Goal: Information Seeking & Learning: Learn about a topic

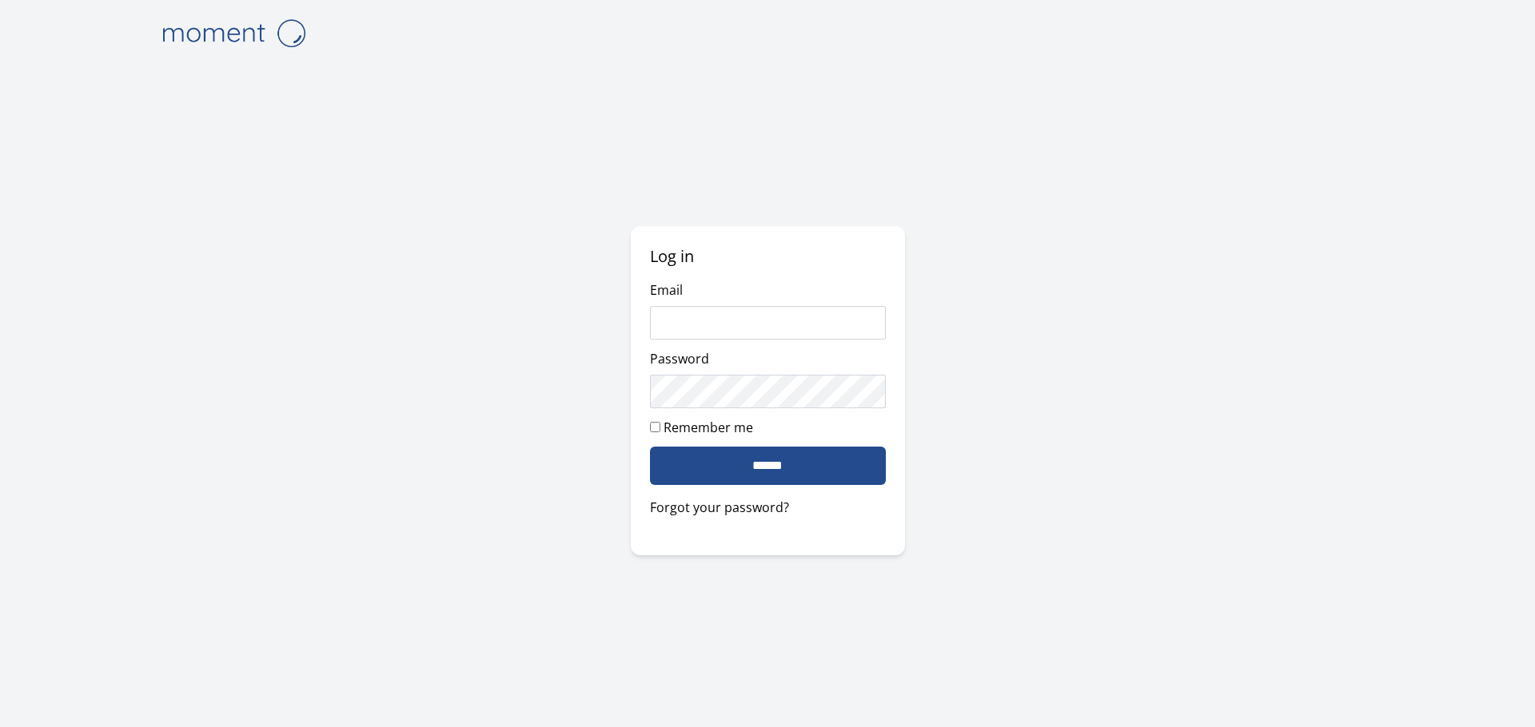
click at [759, 324] on input "Email" at bounding box center [768, 323] width 236 height 34
click at [0, 727] on com-1password-button at bounding box center [0, 727] width 0 height 0
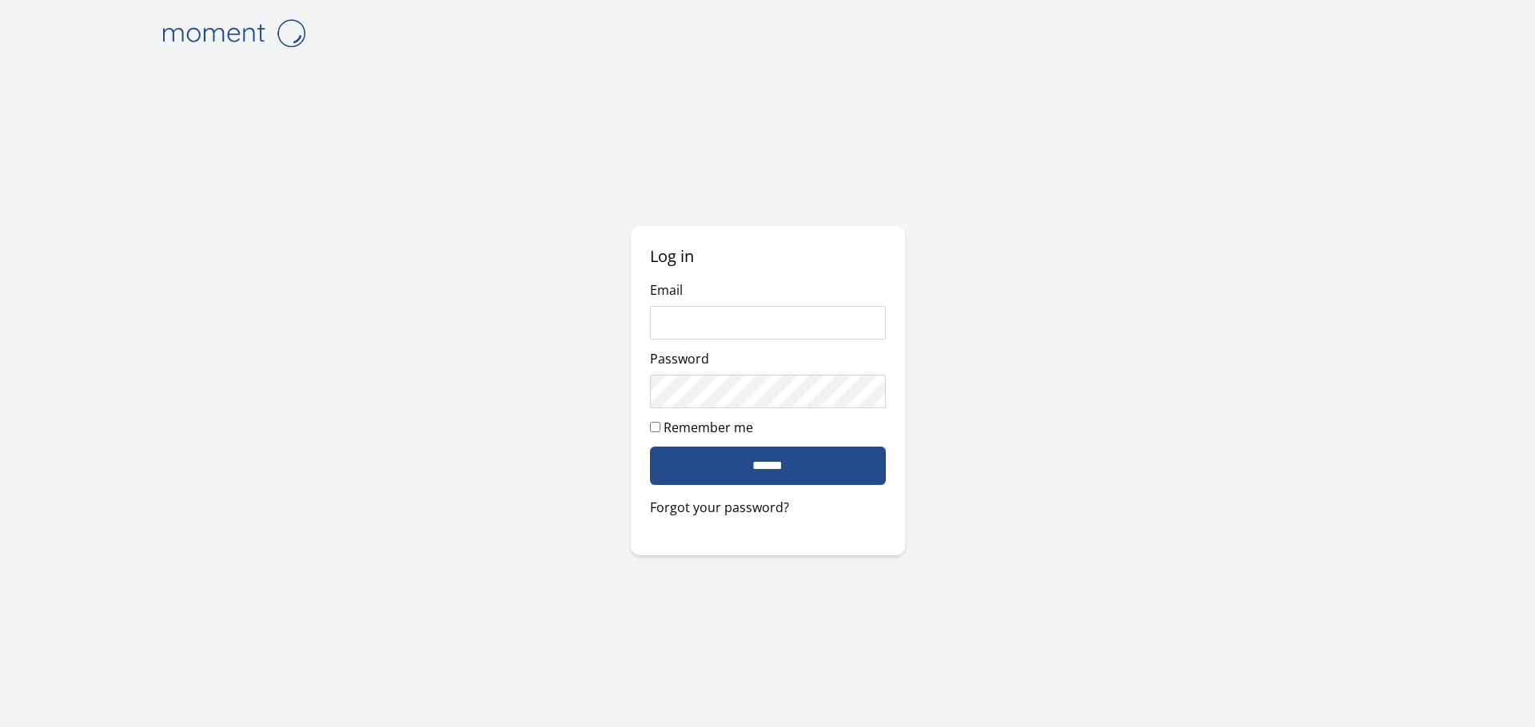
type input "**********"
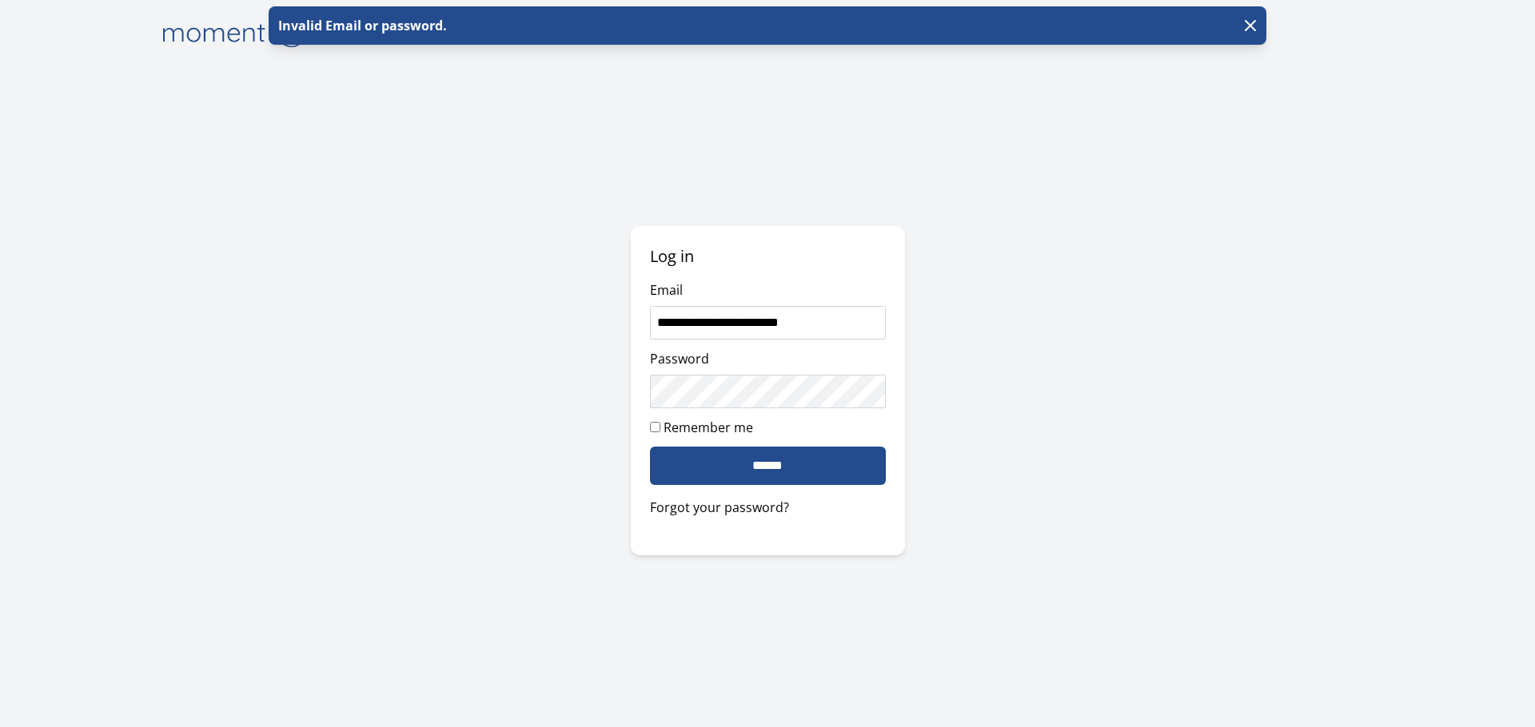
click at [738, 425] on label "Remember me" at bounding box center [708, 428] width 90 height 18
click at [743, 458] on input "******" at bounding box center [768, 466] width 236 height 38
click at [776, 321] on input "**********" at bounding box center [768, 323] width 236 height 34
type input "**********"
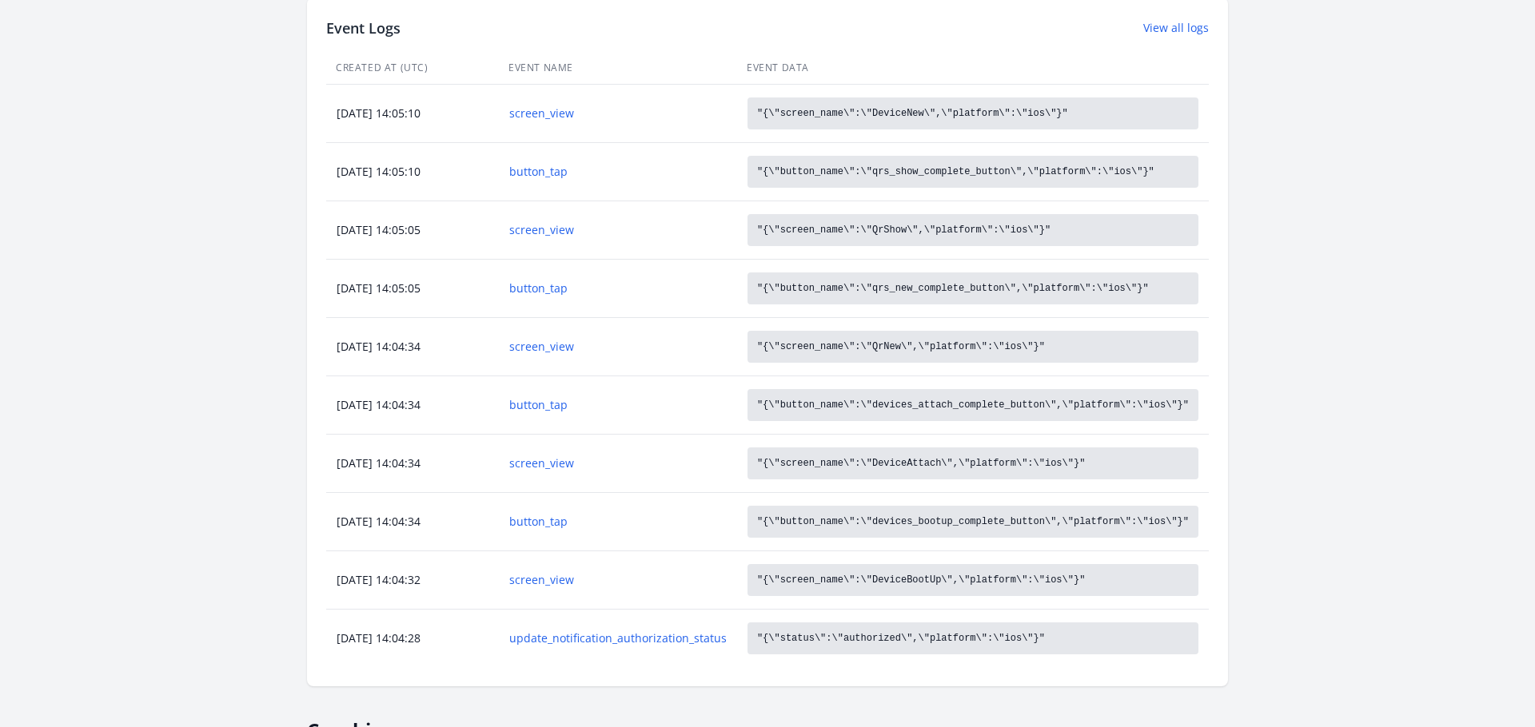
scroll to position [740, 0]
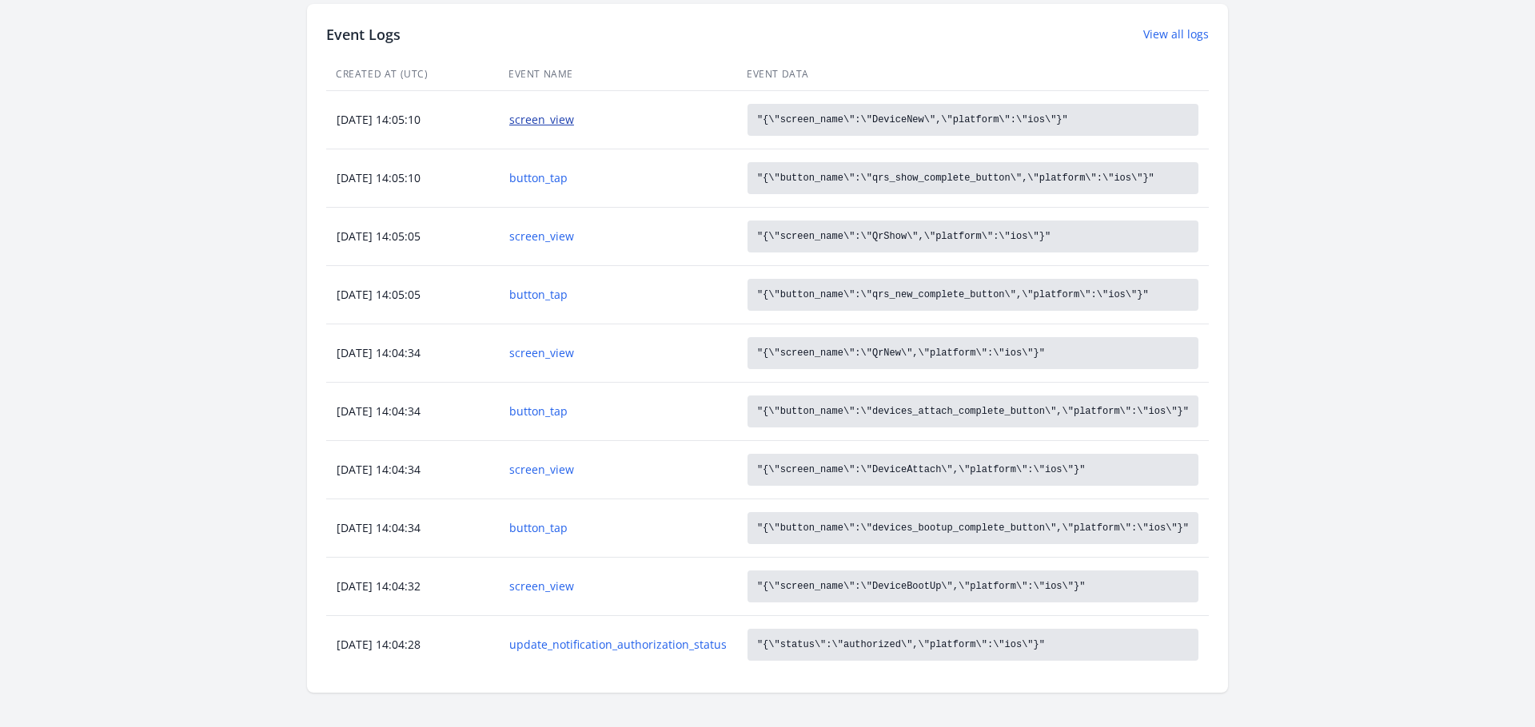
click at [566, 120] on link "screen_view" at bounding box center [617, 120] width 217 height 16
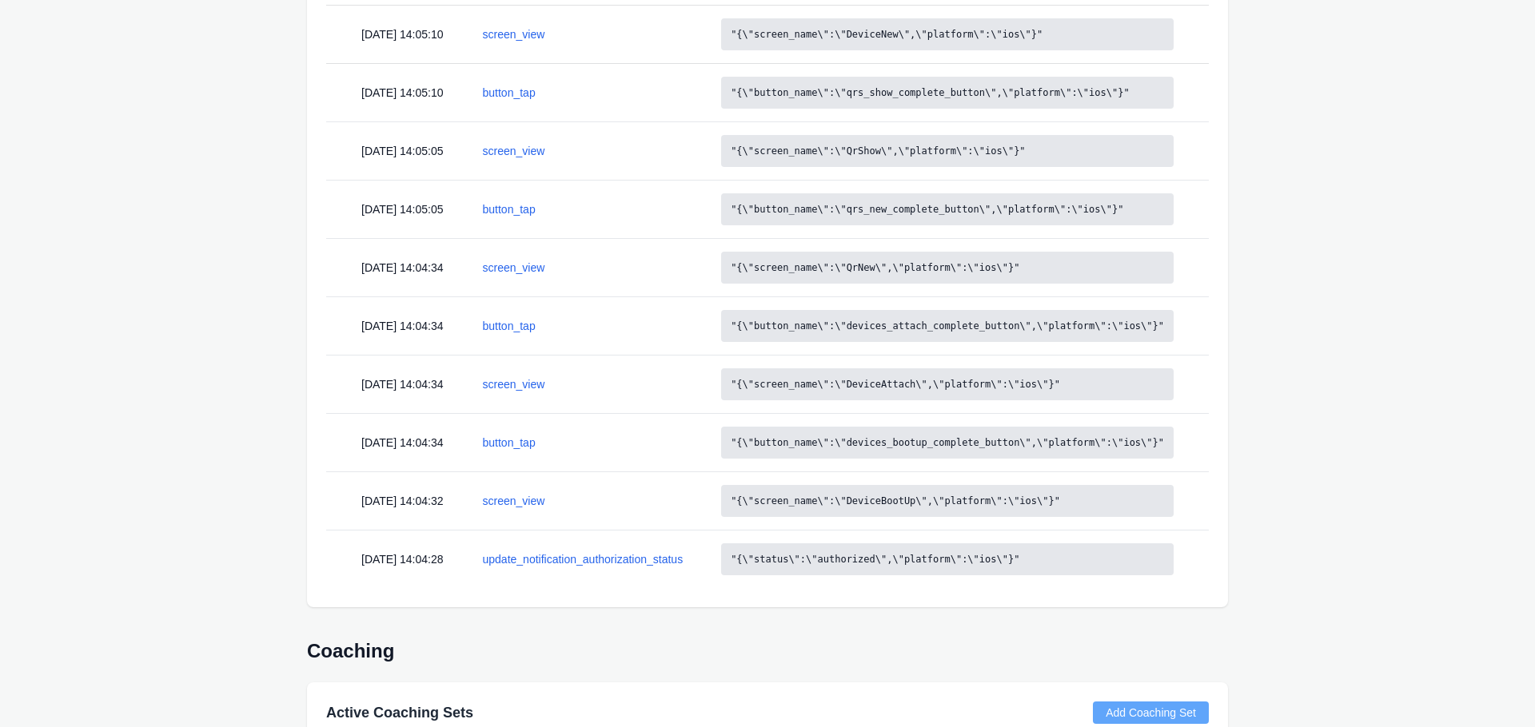
scroll to position [740, 0]
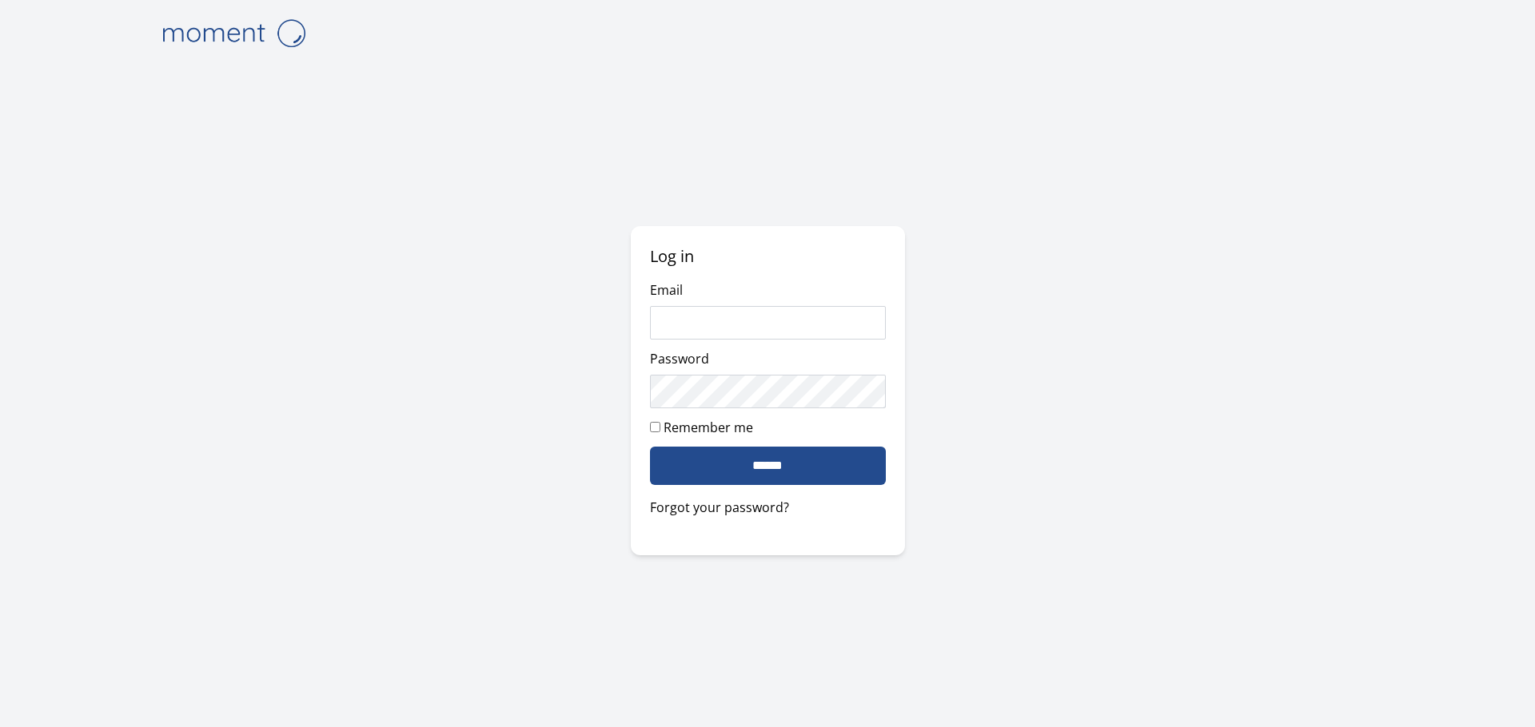
type input "**********"
click at [729, 426] on label "Remember me" at bounding box center [708, 428] width 90 height 18
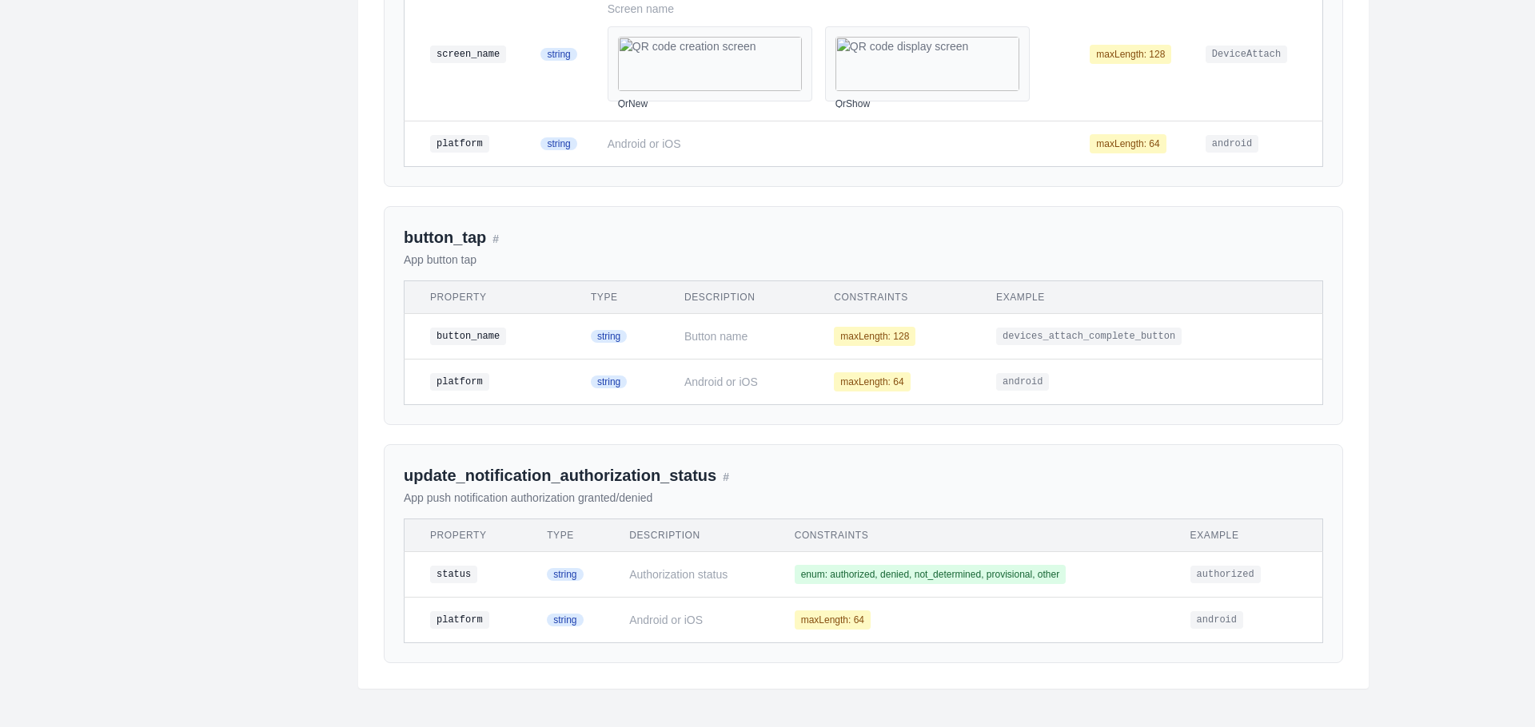
scroll to position [1267, 0]
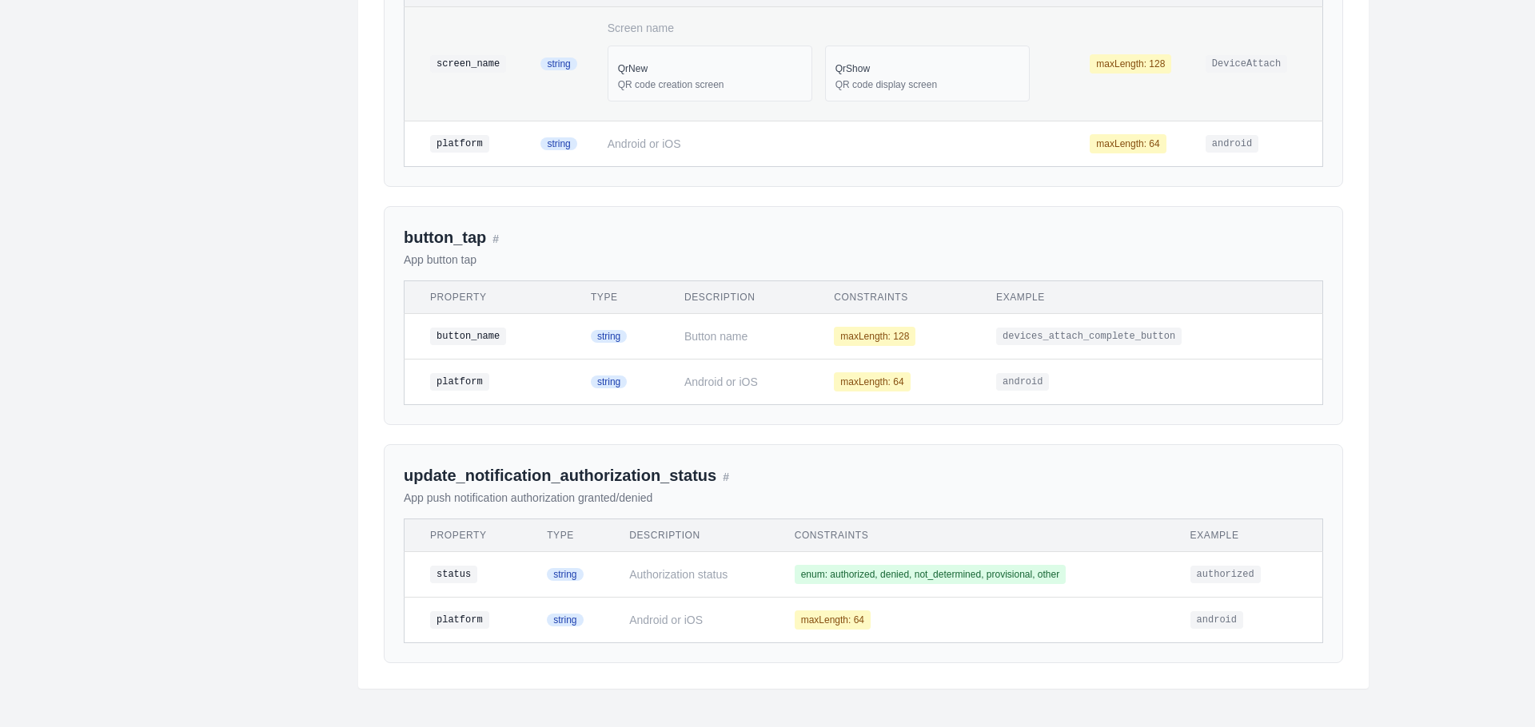
scroll to position [1469, 0]
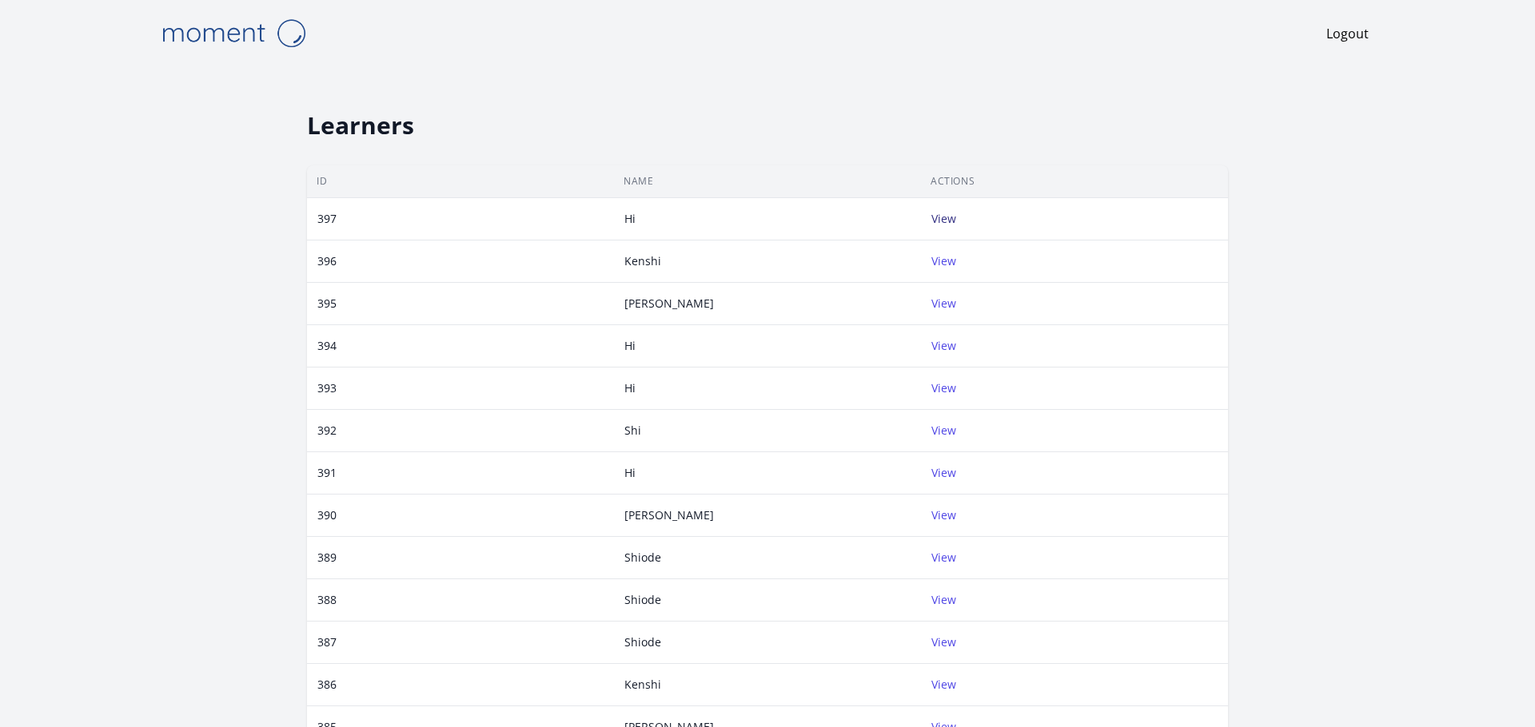
click at [953, 219] on link "View" at bounding box center [943, 218] width 25 height 15
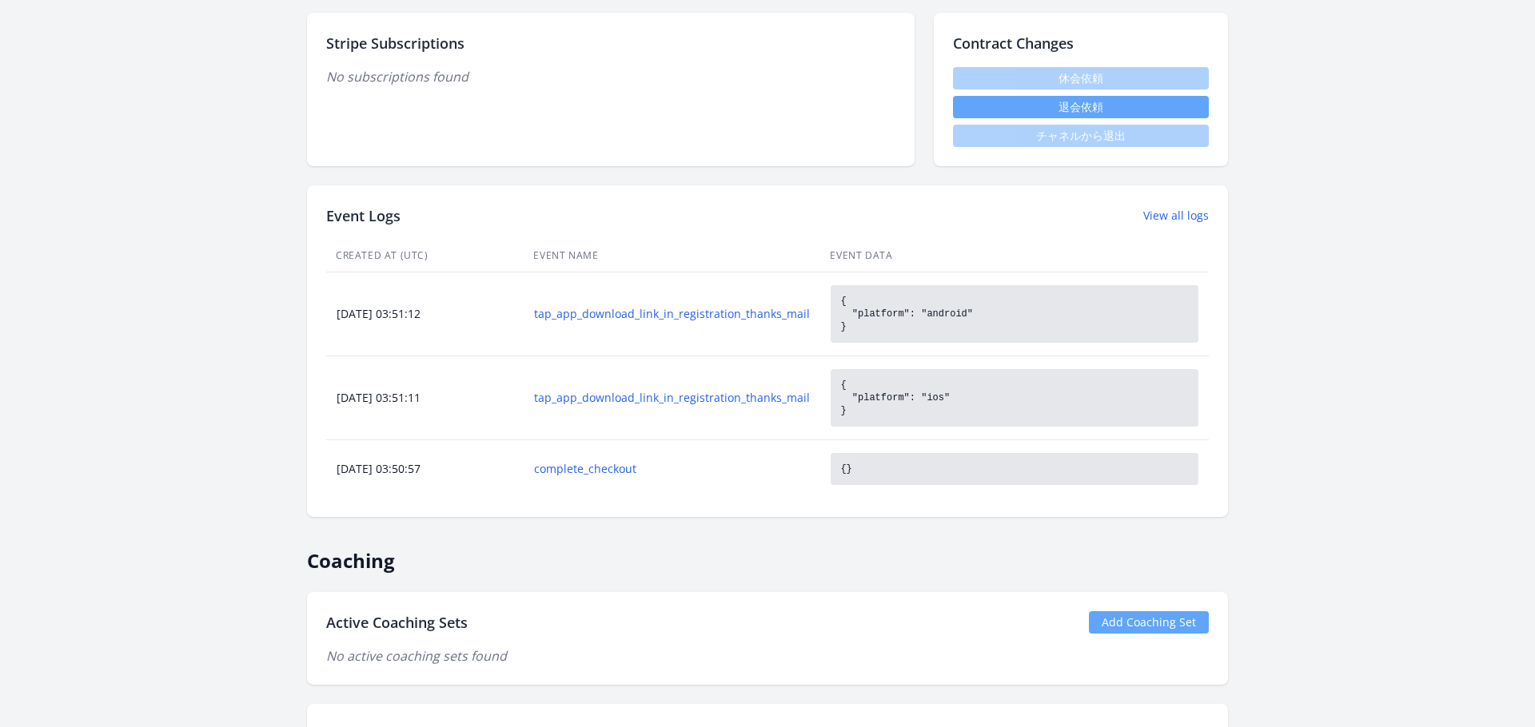
scroll to position [542, 0]
click at [611, 316] on link "tap_app_download_link_in_registration_thanks_mail" at bounding box center [672, 313] width 276 height 16
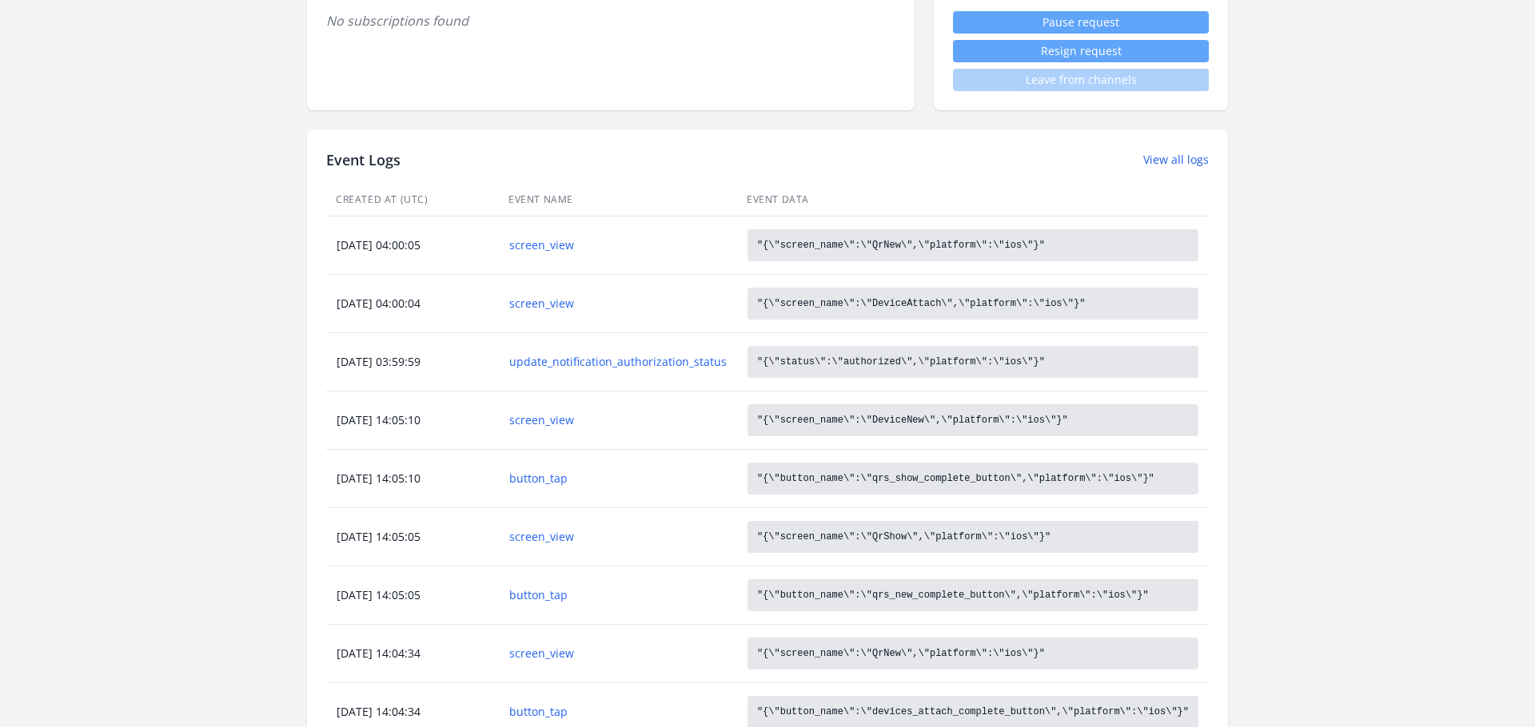
scroll to position [619, 0]
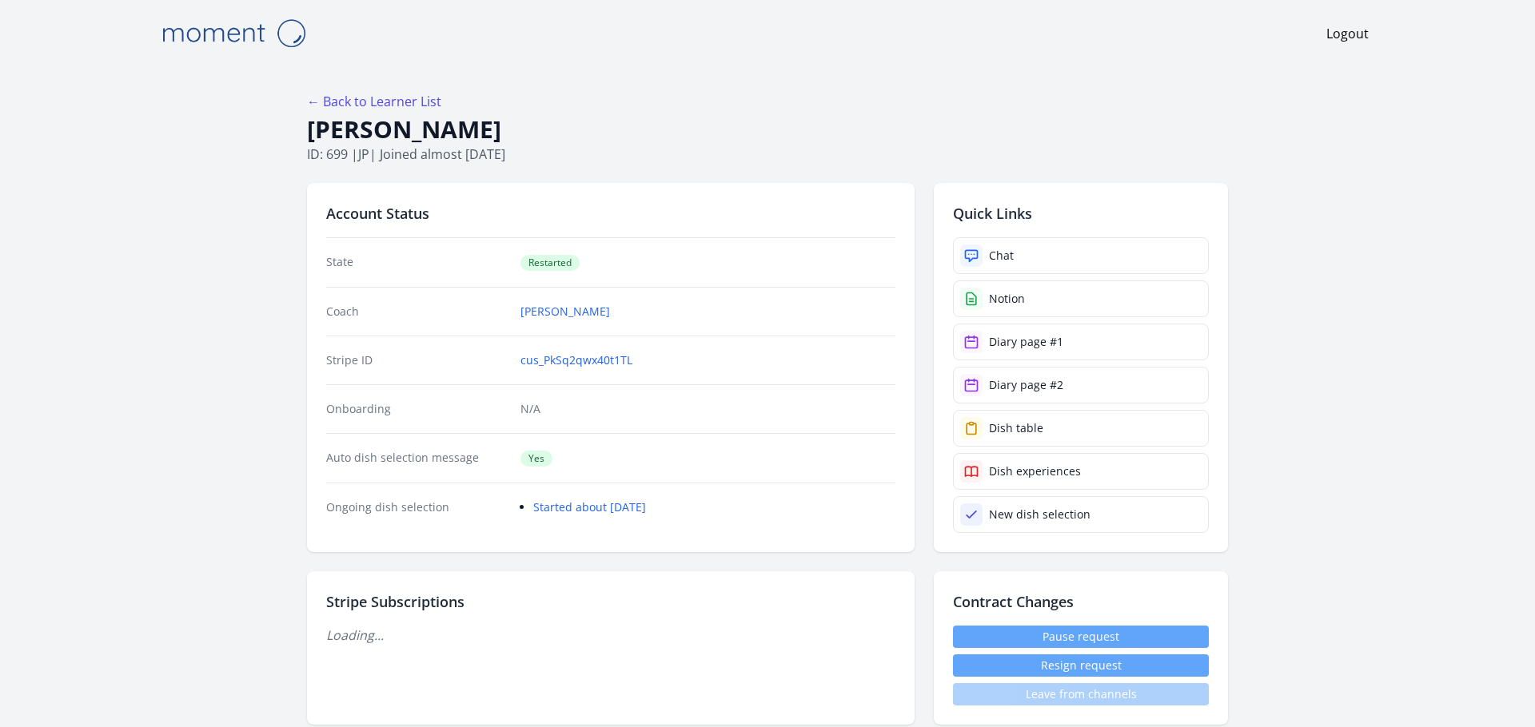
scroll to position [619, 0]
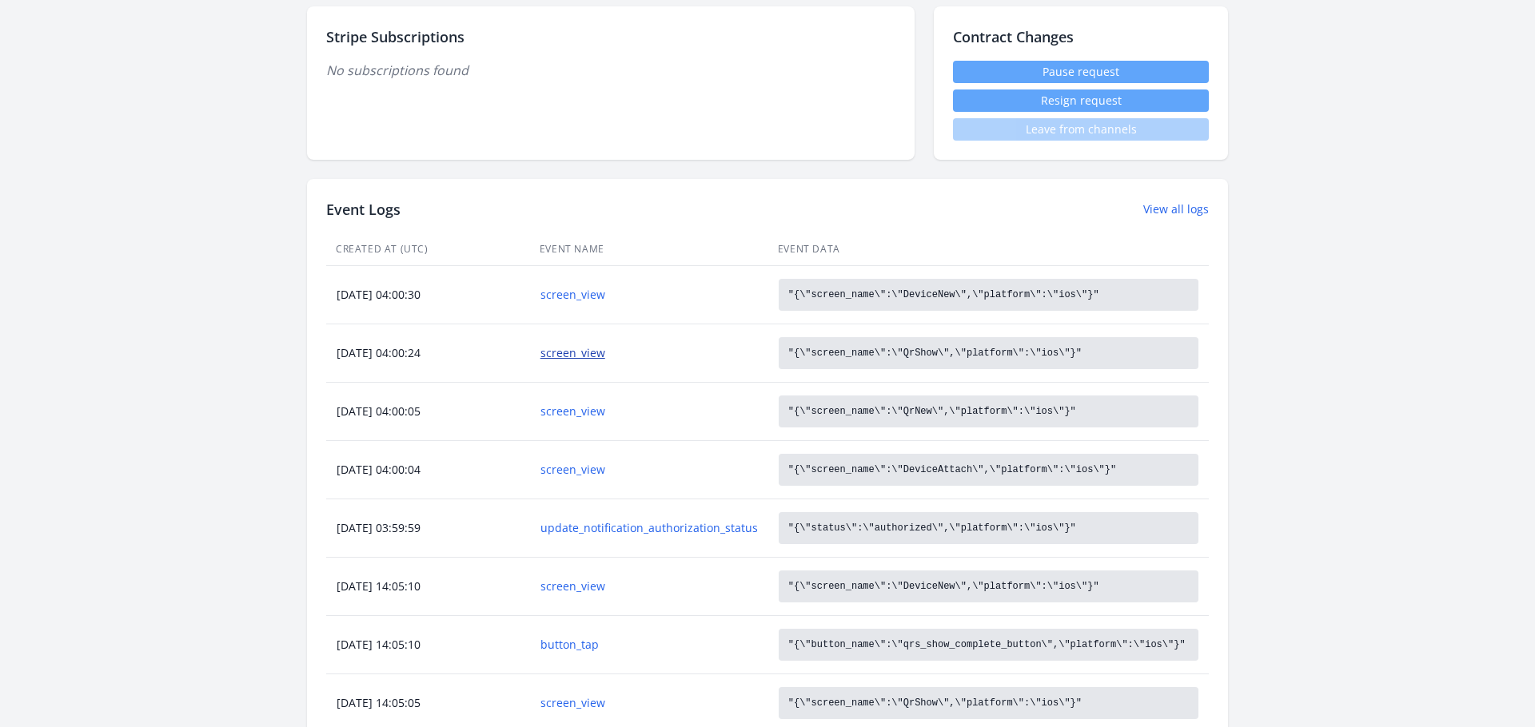
scroll to position [595, 0]
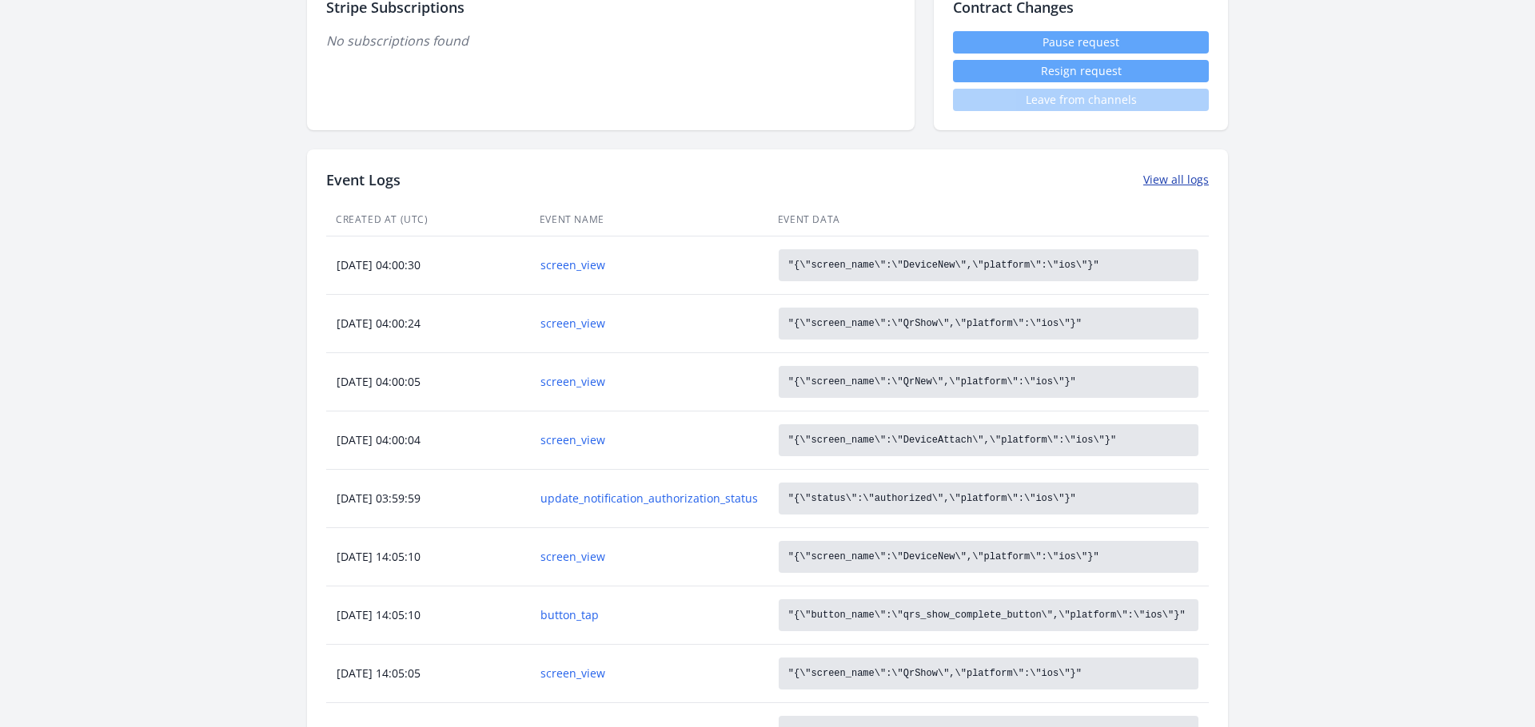
click at [1187, 182] on link "View all logs" at bounding box center [1176, 180] width 66 height 16
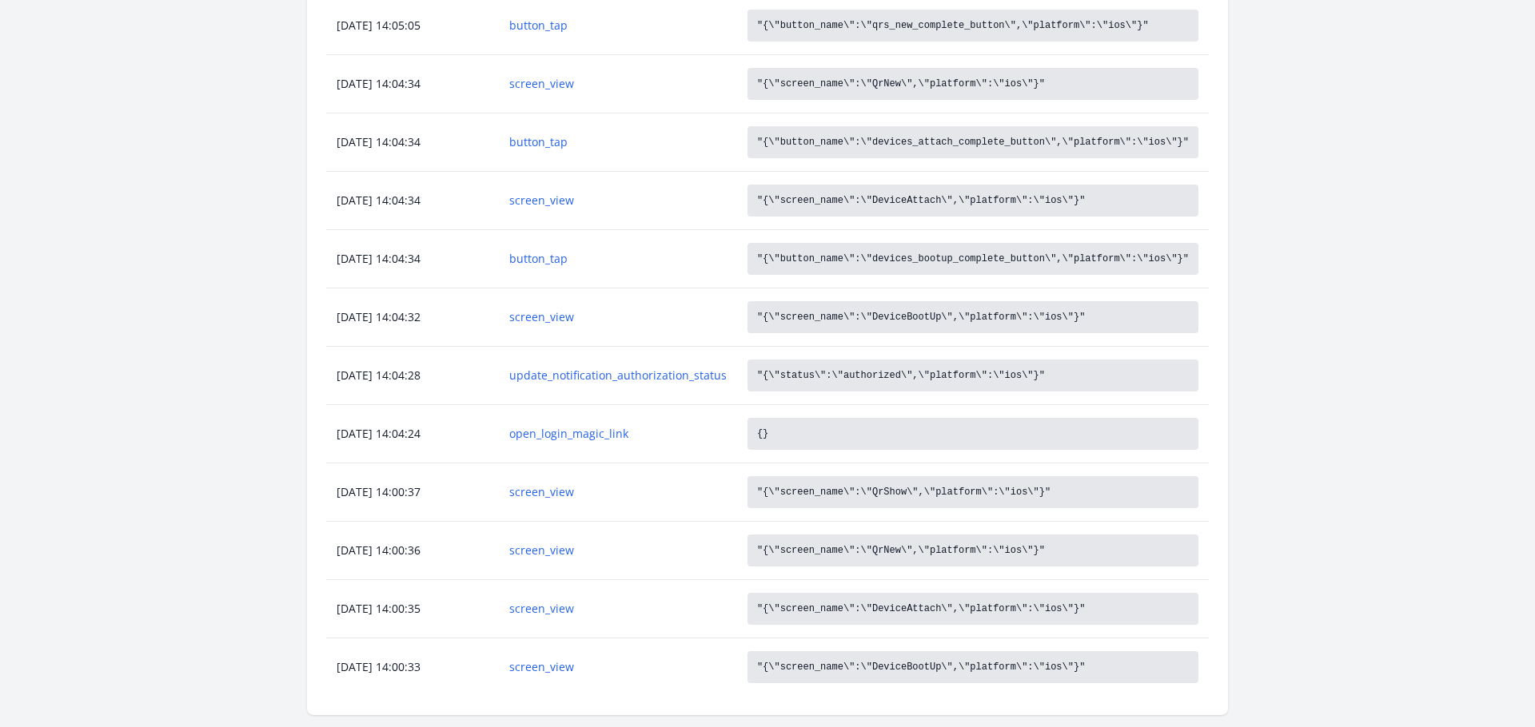
scroll to position [803, 0]
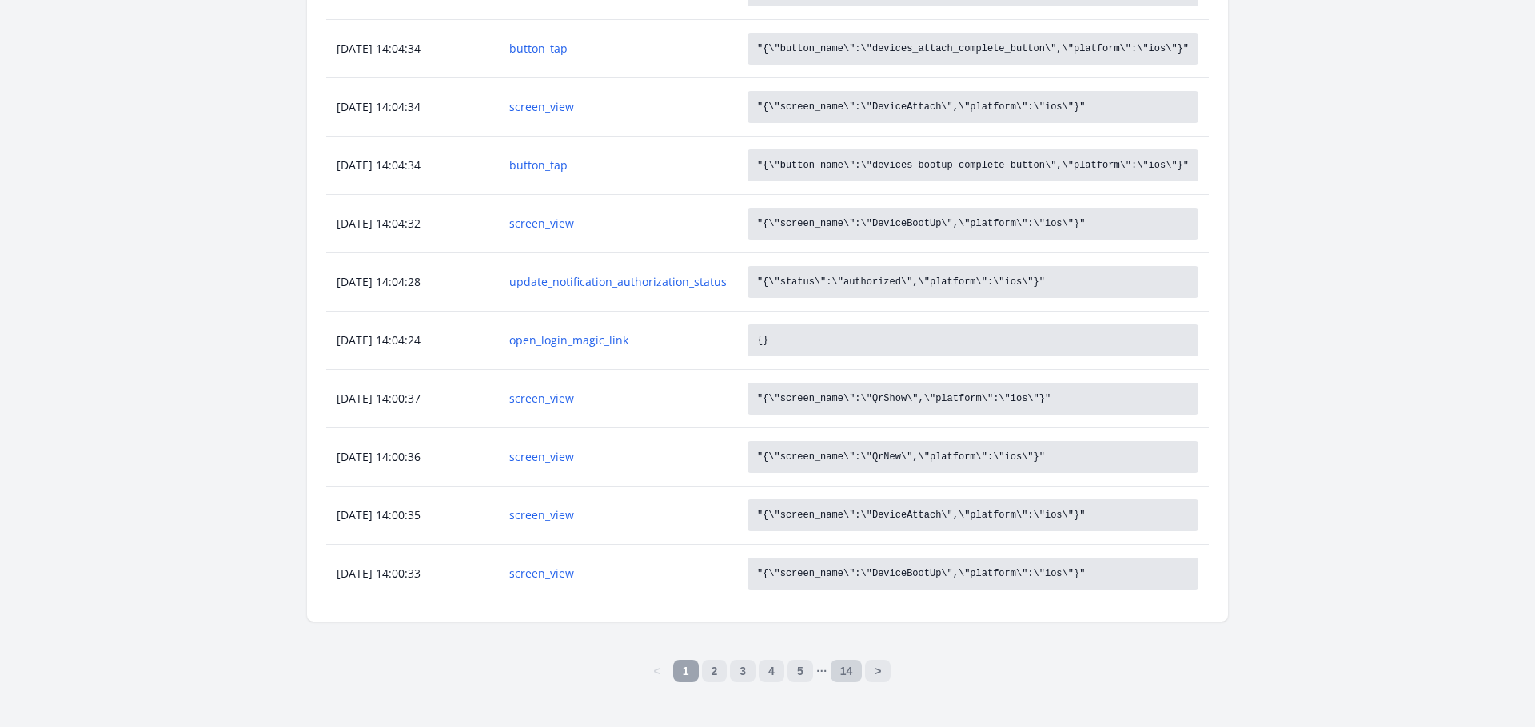
click at [858, 663] on link "14" at bounding box center [846, 671] width 32 height 22
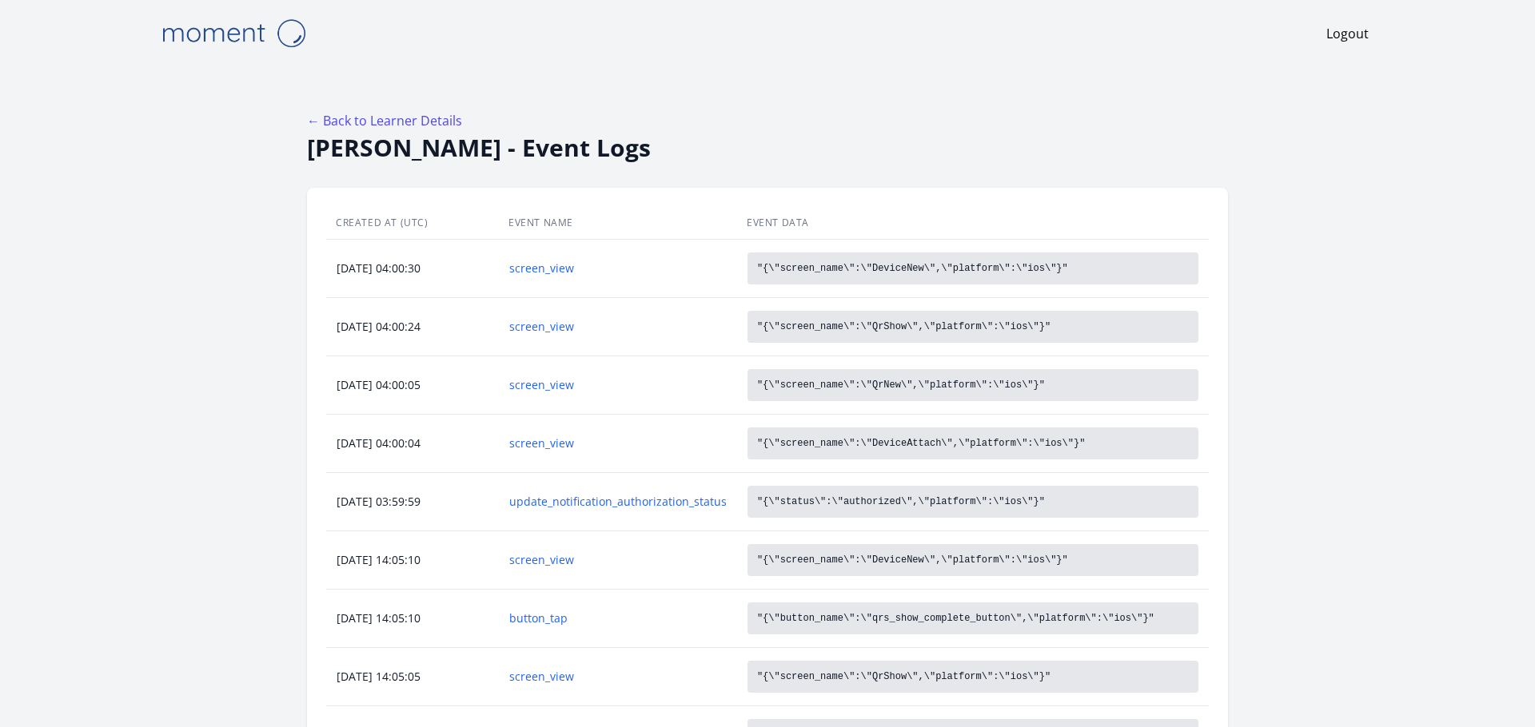
scroll to position [591, 0]
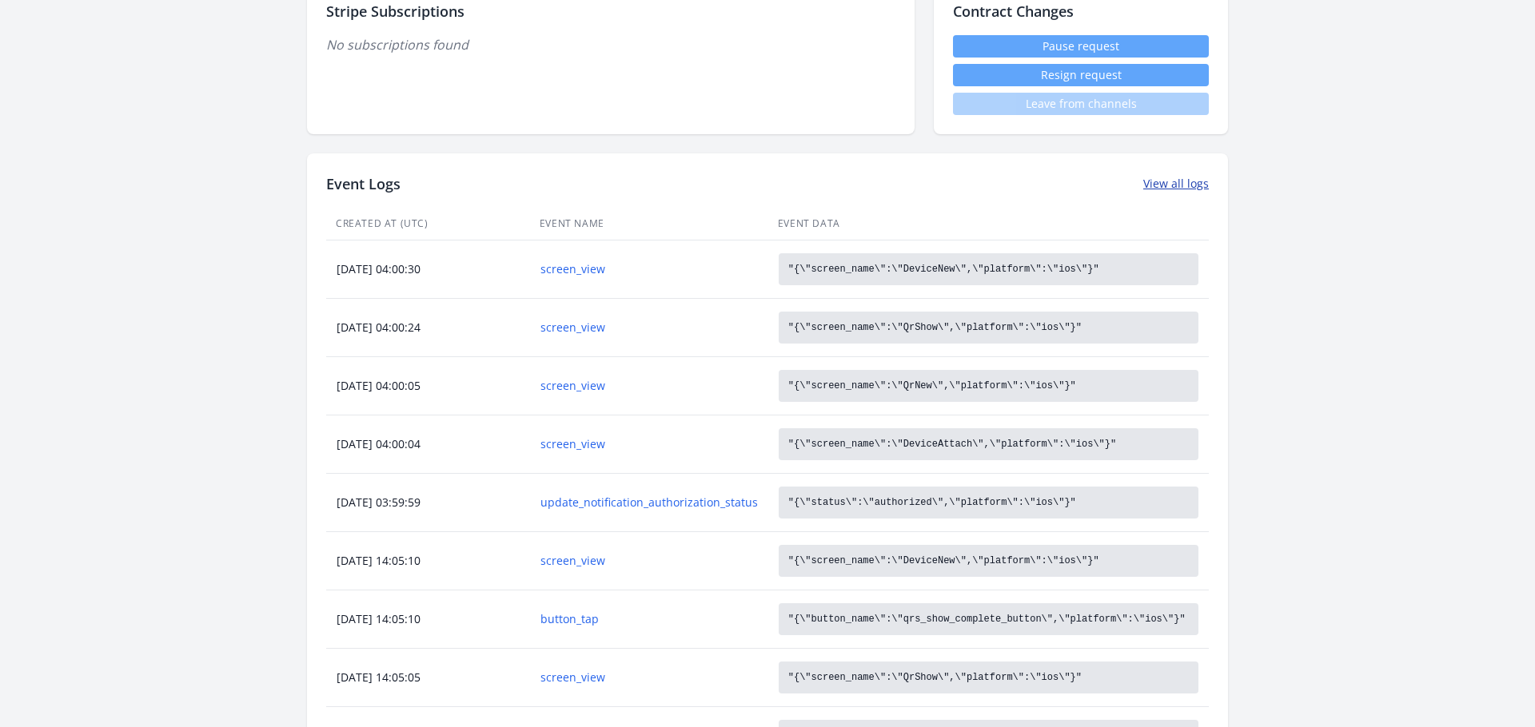
click at [1174, 187] on link "View all logs" at bounding box center [1176, 184] width 66 height 16
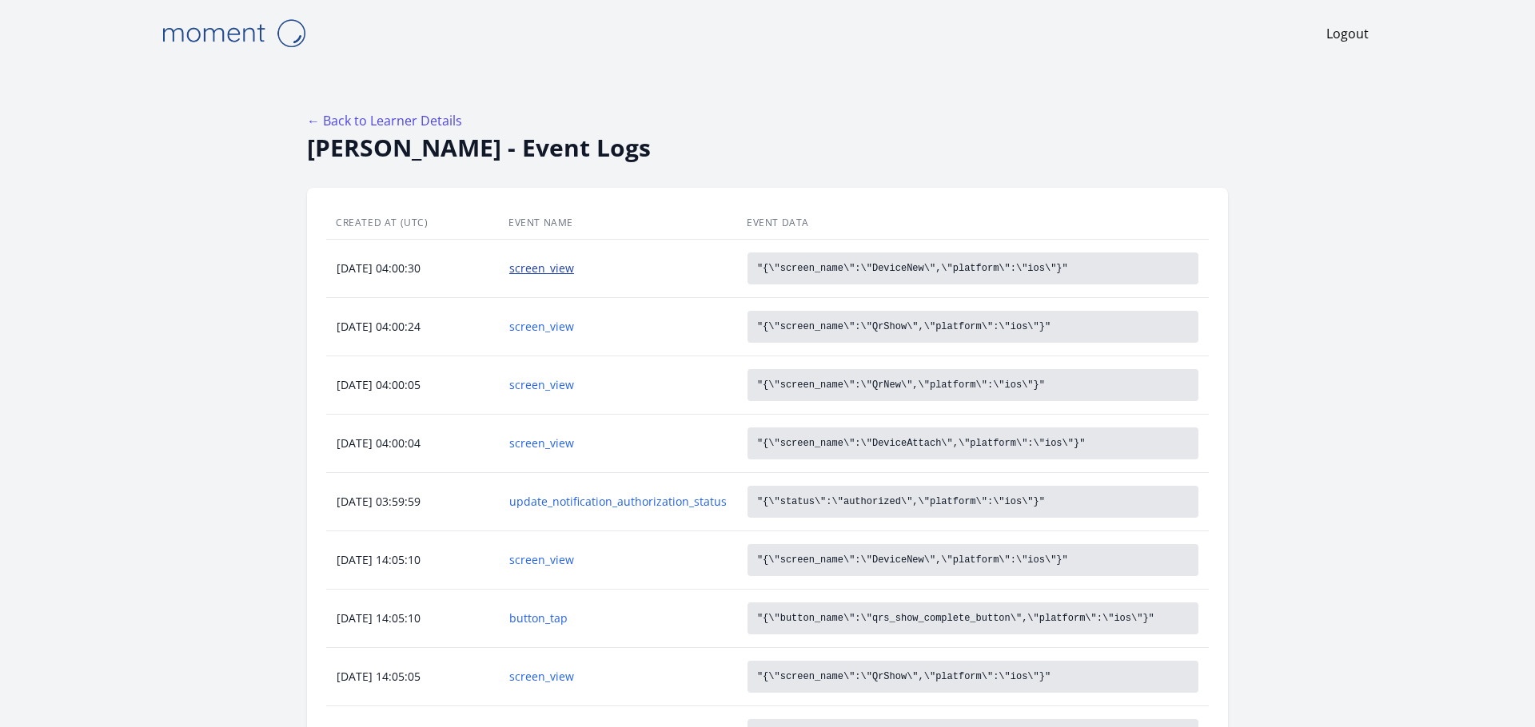
click at [538, 273] on link "screen_view" at bounding box center [617, 269] width 217 height 16
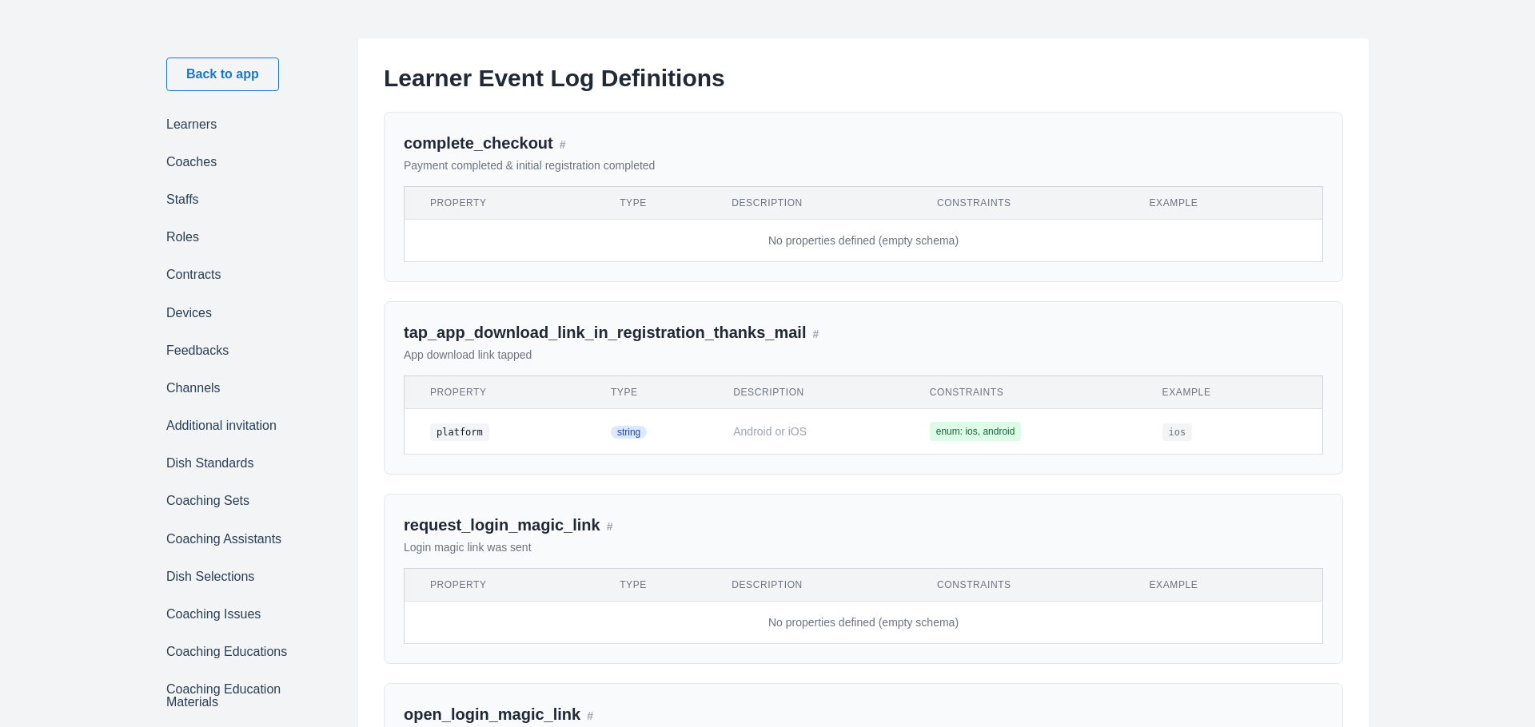
scroll to position [870, 0]
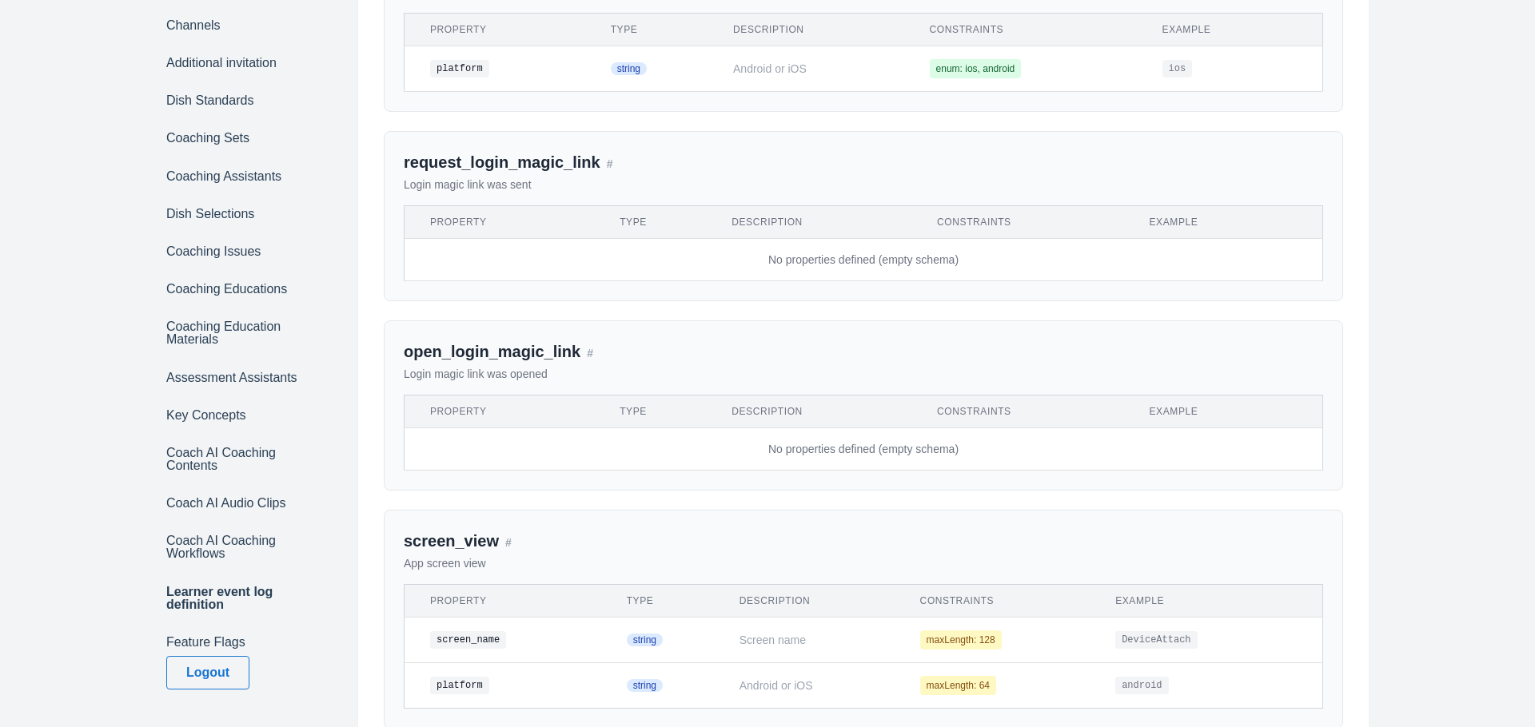
scroll to position [366, 0]
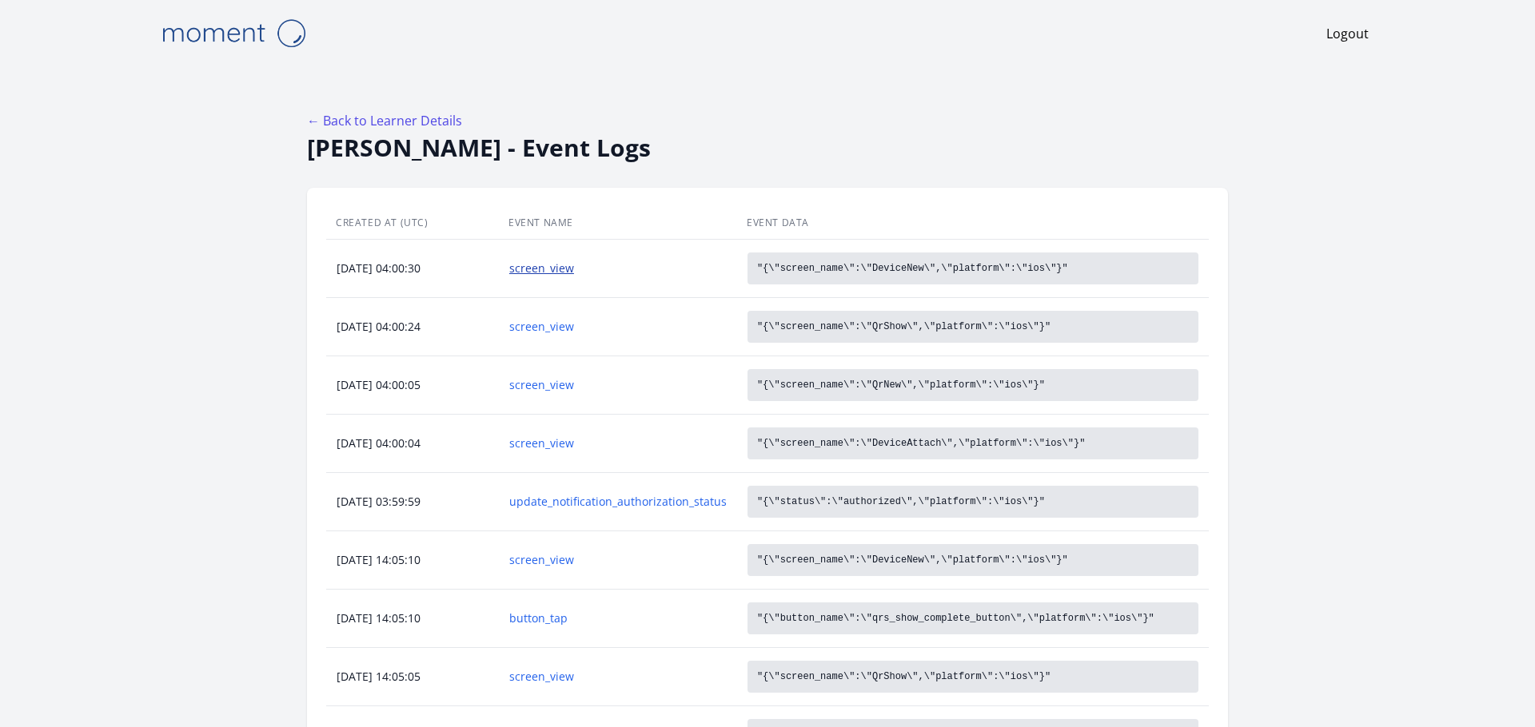
click at [544, 270] on link "screen_view" at bounding box center [617, 269] width 217 height 16
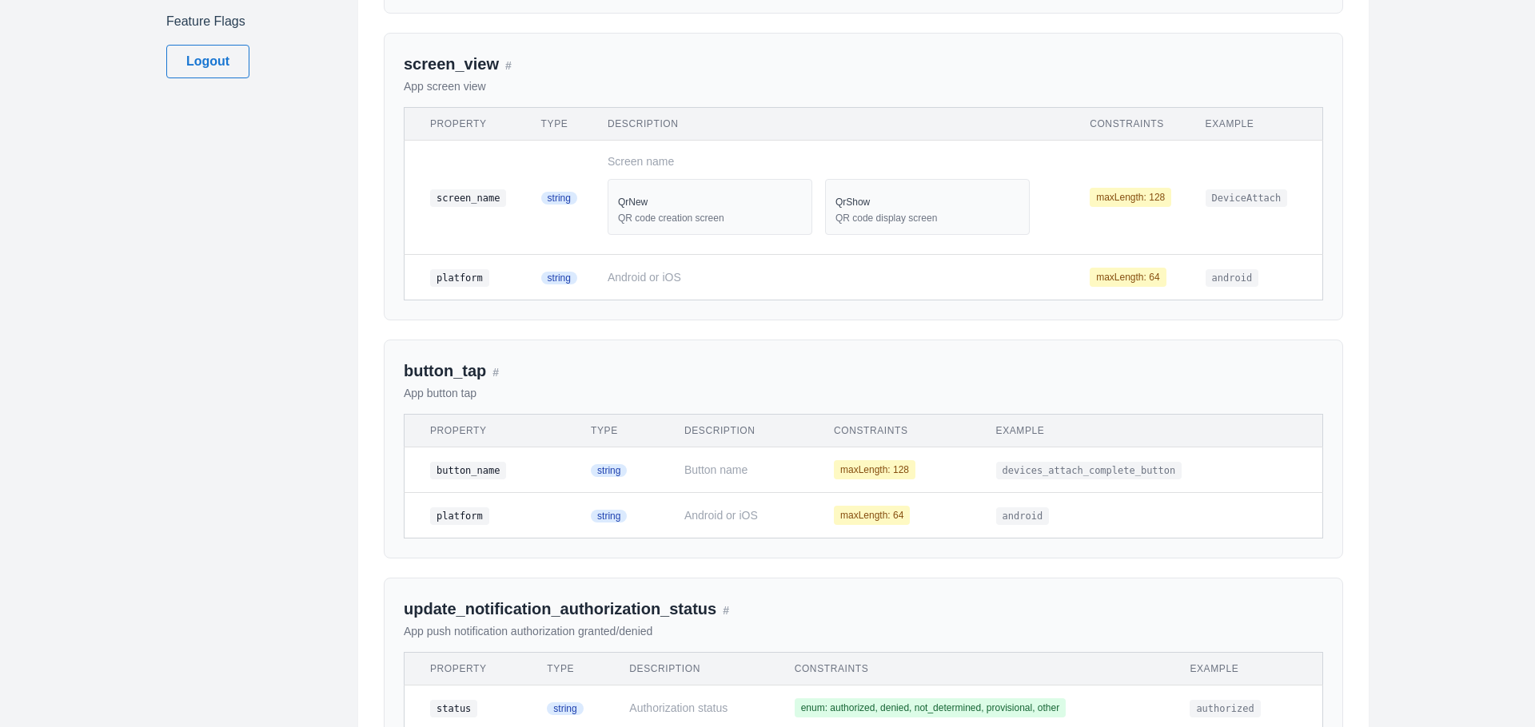
scroll to position [998, 0]
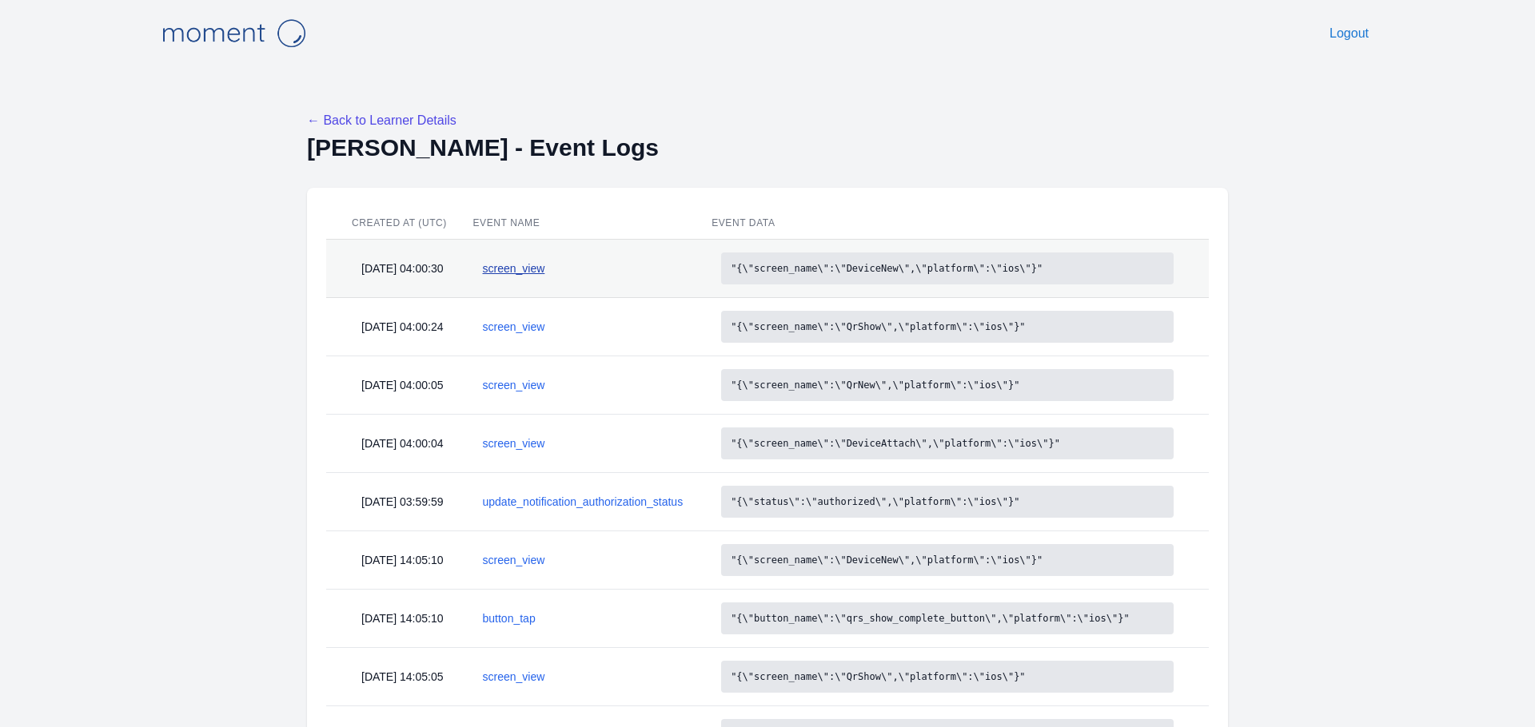
click at [552, 262] on link "screen_view" at bounding box center [583, 269] width 201 height 16
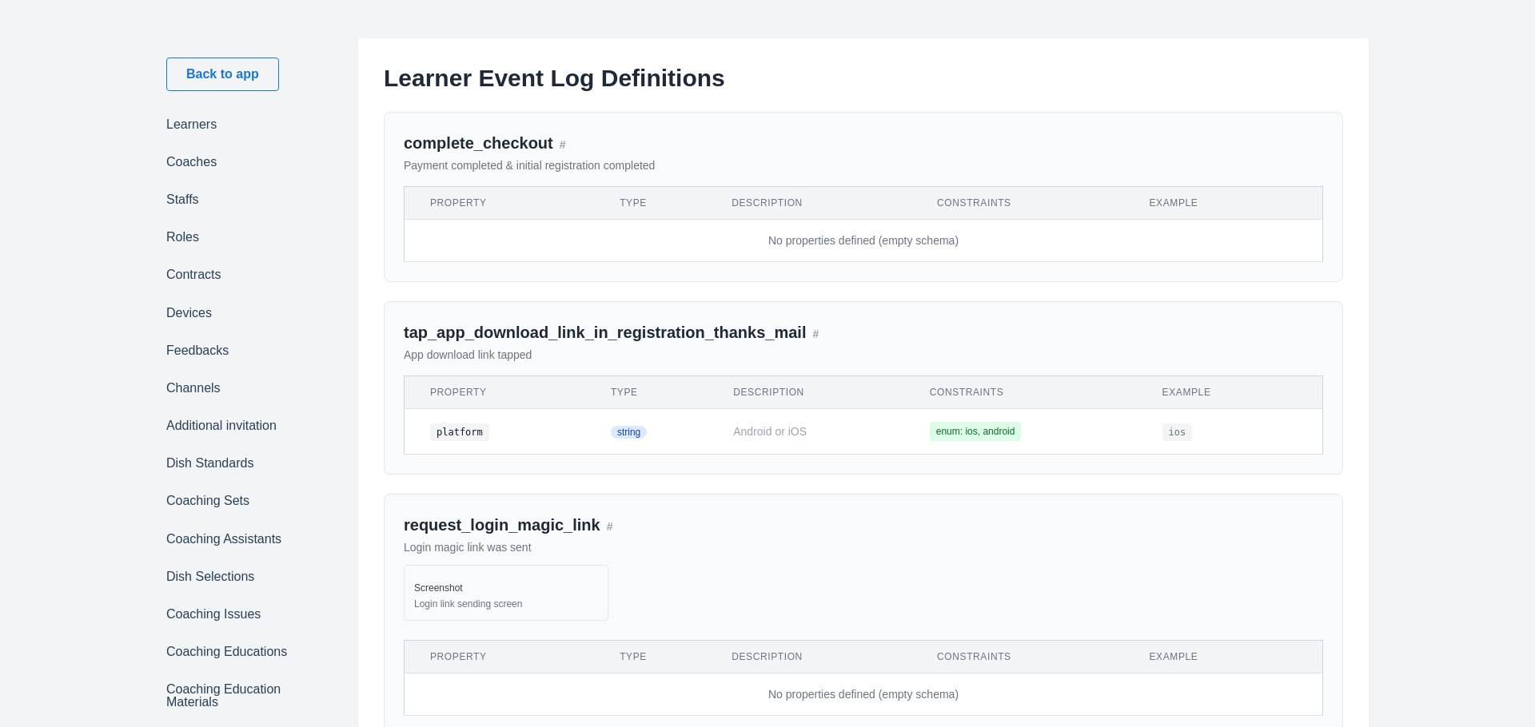
scroll to position [1469, 0]
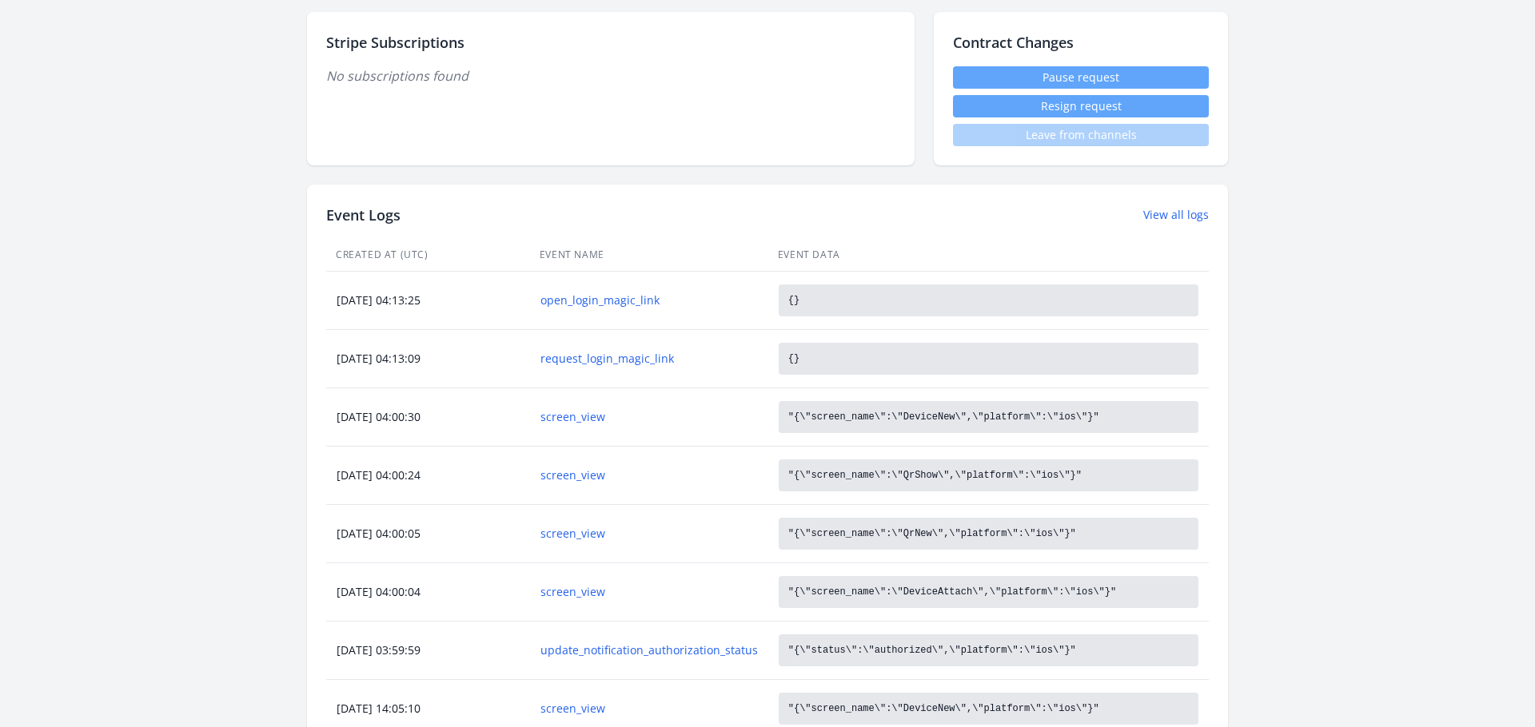
scroll to position [562, 0]
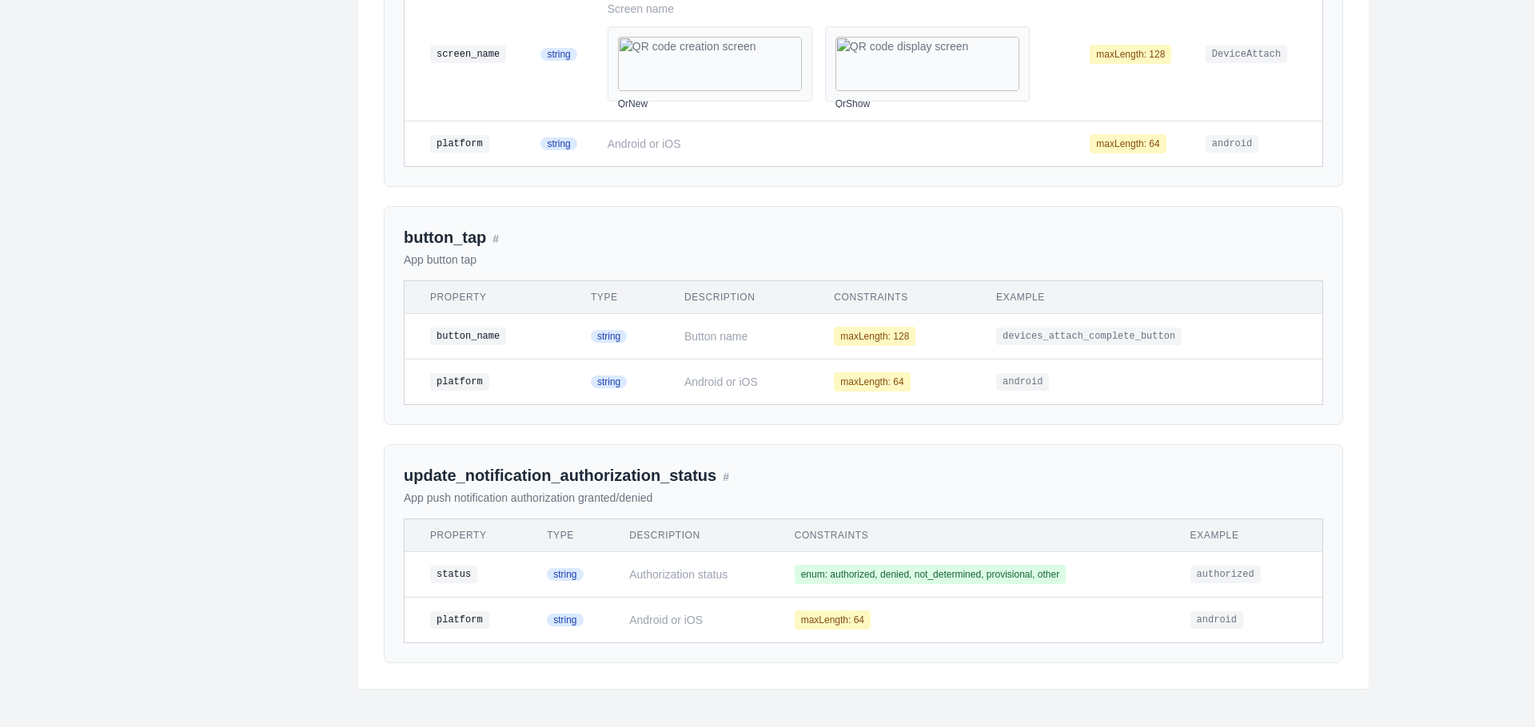
scroll to position [1984, 0]
